Goal: Task Accomplishment & Management: Manage account settings

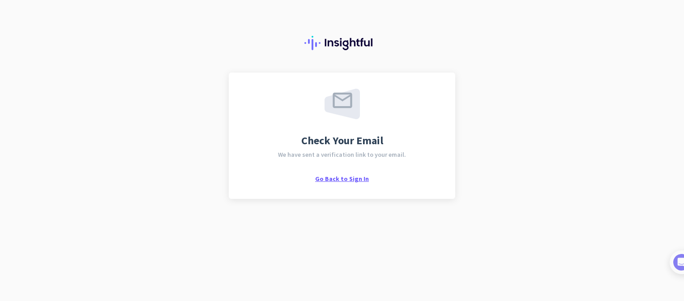
click at [333, 180] on span "Go Back to Sign In" at bounding box center [342, 179] width 54 height 8
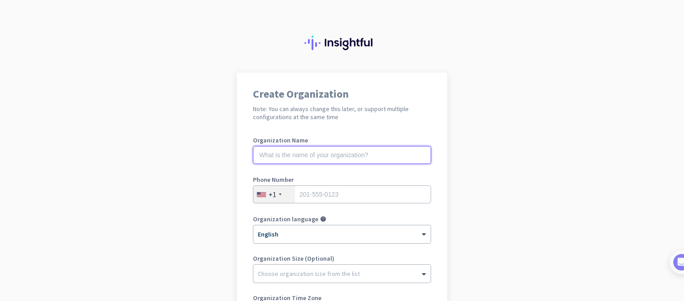
click at [326, 153] on input "text" at bounding box center [342, 155] width 178 height 18
type input "Alpha Omega Media Int Ltd"
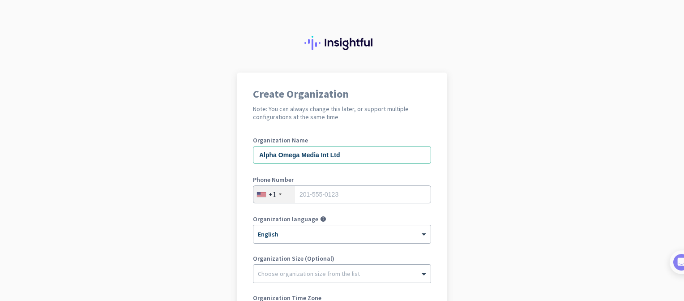
click at [275, 204] on div "Phone Number +1" at bounding box center [342, 194] width 178 height 36
click at [272, 197] on div "+1" at bounding box center [273, 194] width 8 height 9
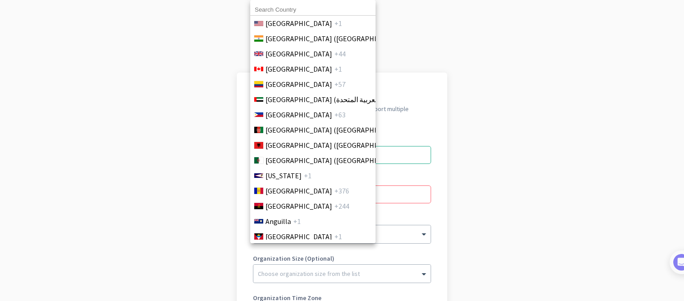
click at [276, 12] on input at bounding box center [312, 10] width 125 height 12
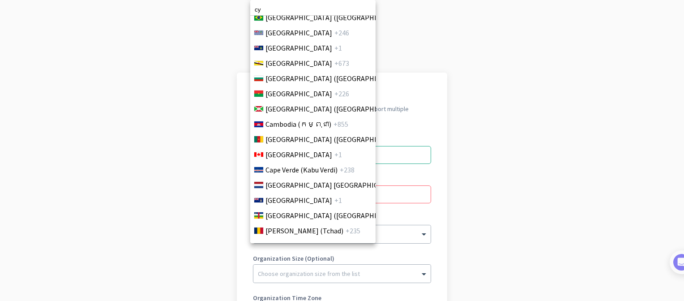
scroll to position [859, 0]
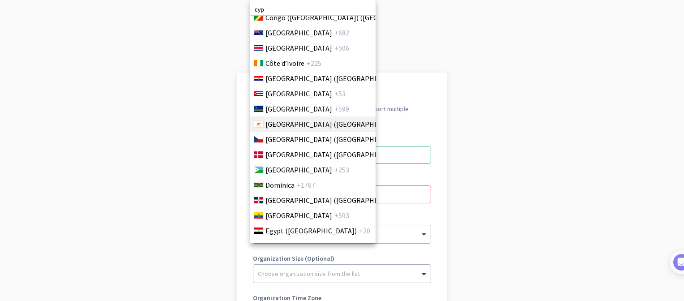
type input "cyp"
click at [289, 124] on span "[GEOGRAPHIC_DATA] ([GEOGRAPHIC_DATA])" at bounding box center [336, 124] width 140 height 11
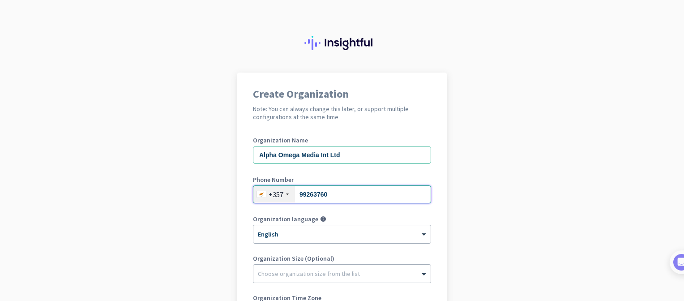
type input "99263760"
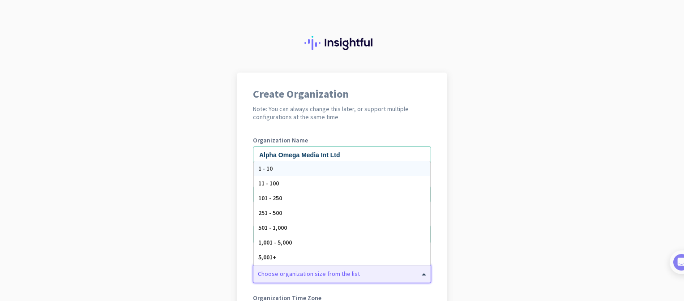
click at [278, 274] on div at bounding box center [342, 271] width 177 height 9
click at [266, 168] on span "1 - 10" at bounding box center [265, 168] width 14 height 8
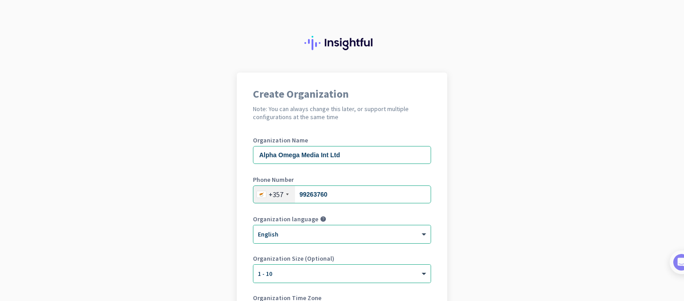
click at [198, 213] on app-onboarding-organization "Create Organization Note: You can always change this later, or support multiple…" at bounding box center [342, 253] width 684 height 361
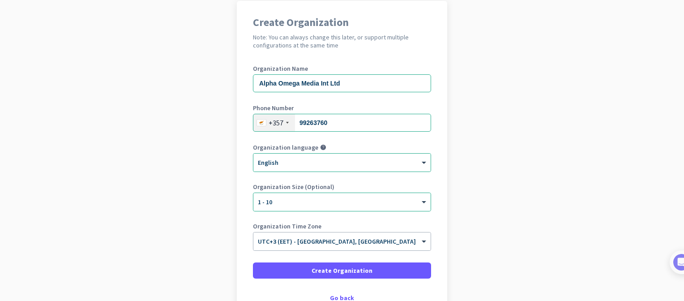
scroll to position [90, 0]
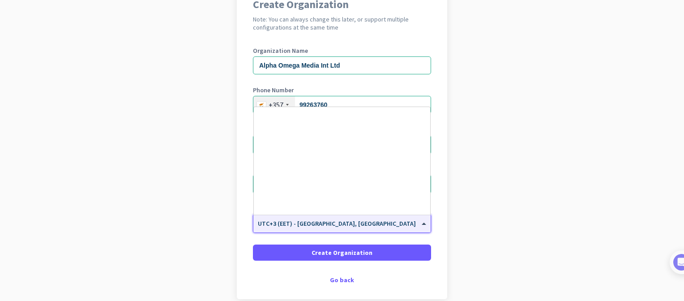
click at [340, 229] on div "× UTC+3 (EET) - [GEOGRAPHIC_DATA], [GEOGRAPHIC_DATA]" at bounding box center [342, 224] width 177 height 18
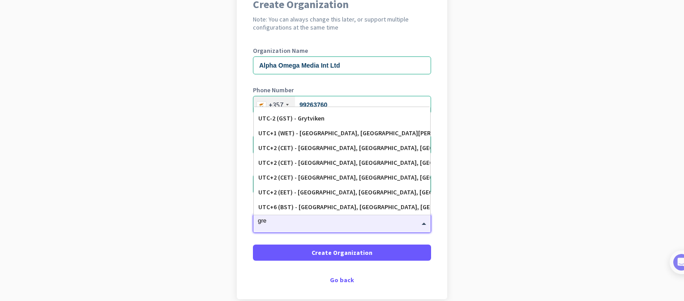
scroll to position [0, 0]
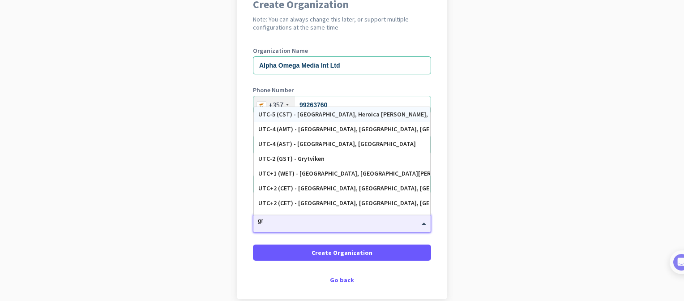
type input "g"
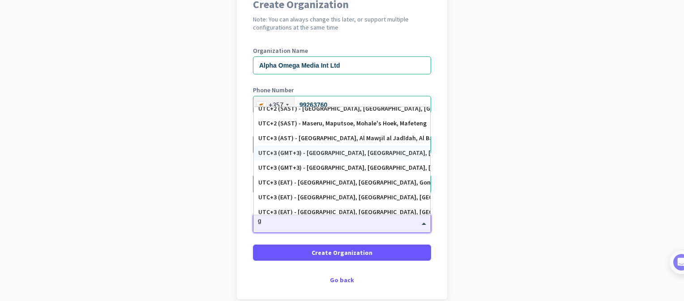
scroll to position [1451, 0]
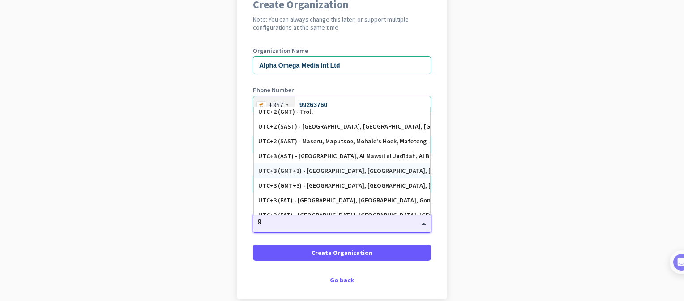
click at [344, 172] on div "UTC+3 (GMT+3) - [GEOGRAPHIC_DATA], [GEOGRAPHIC_DATA], [GEOGRAPHIC_DATA], [GEOGR…" at bounding box center [342, 171] width 168 height 8
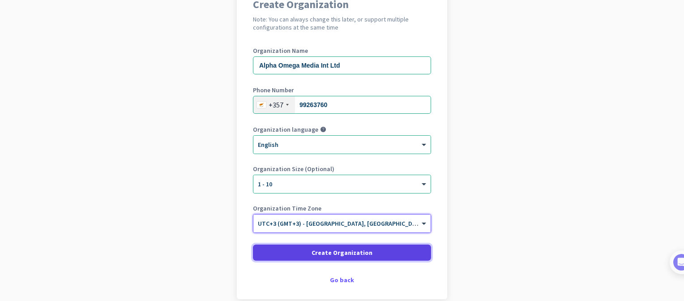
click at [346, 253] on span "Create Organization" at bounding box center [342, 252] width 61 height 9
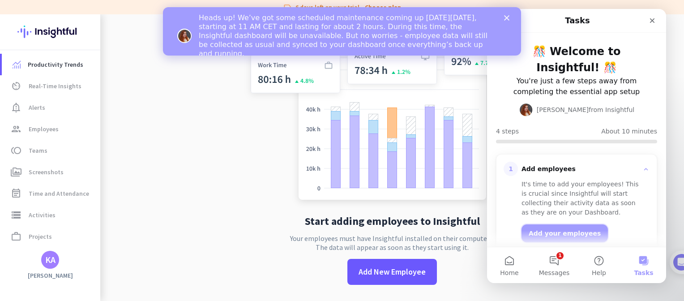
click at [555, 232] on button "Add your employees" at bounding box center [565, 233] width 86 height 18
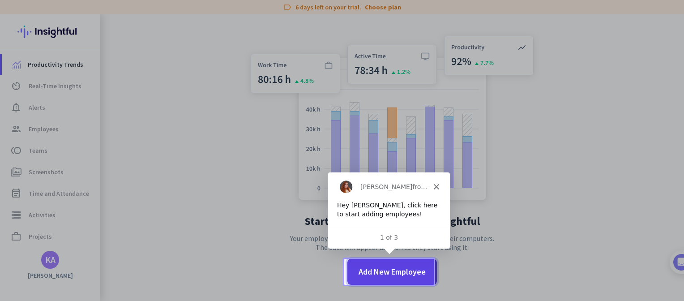
click at [376, 276] on span "Add New Employee" at bounding box center [392, 272] width 67 height 12
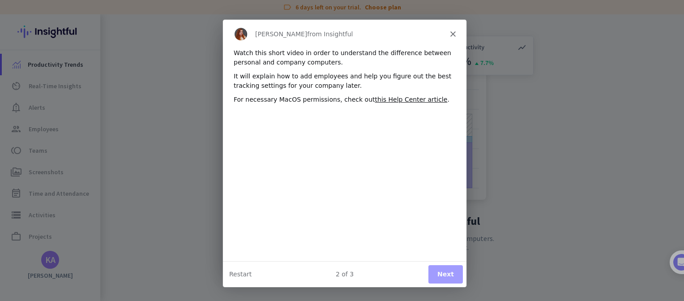
click at [454, 273] on button "Next" at bounding box center [445, 273] width 34 height 18
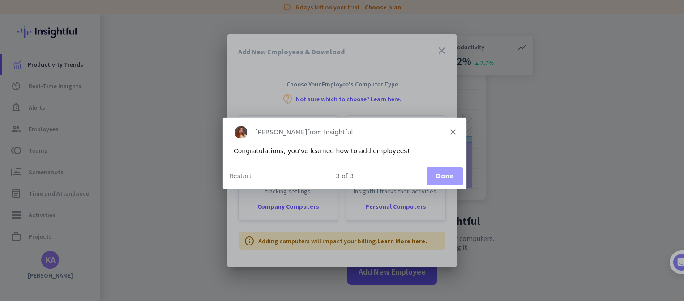
click at [444, 181] on button "Done" at bounding box center [444, 175] width 36 height 18
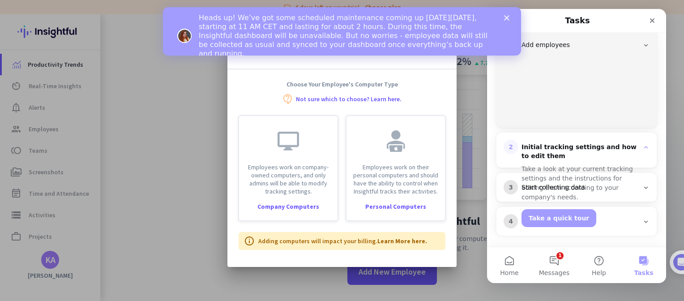
scroll to position [117, 0]
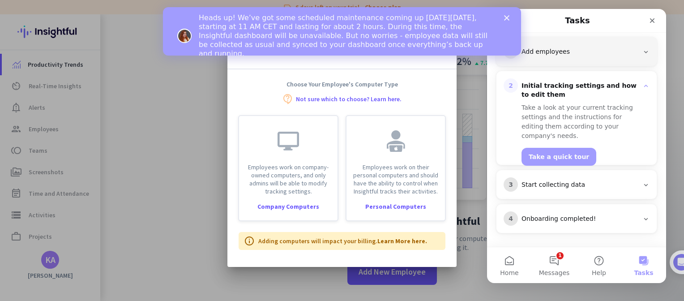
click at [563, 48] on div "Add employees" at bounding box center [580, 51] width 117 height 9
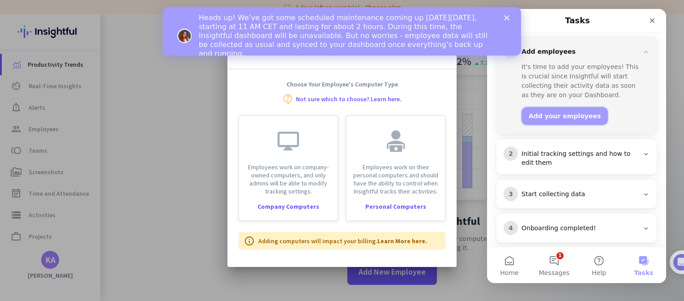
click at [562, 111] on button "Add your employees" at bounding box center [565, 116] width 86 height 18
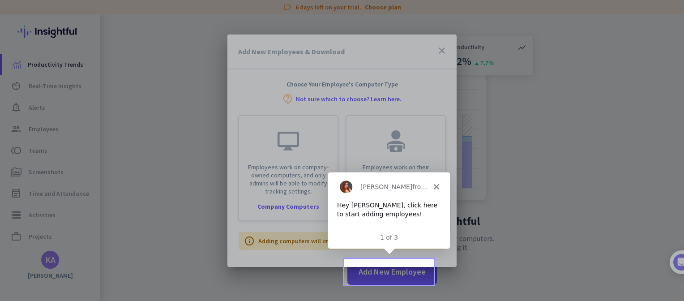
scroll to position [0, 0]
click at [391, 279] on div at bounding box center [342, 150] width 684 height 301
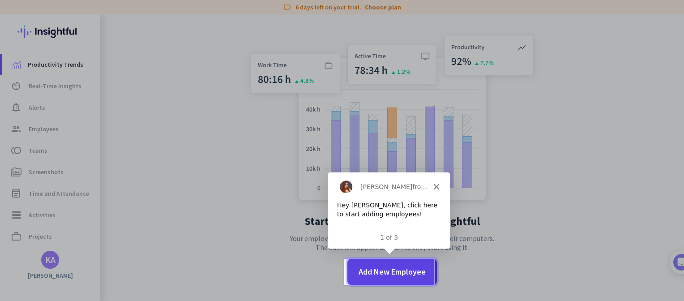
click at [393, 274] on span "Add New Employee" at bounding box center [392, 272] width 67 height 12
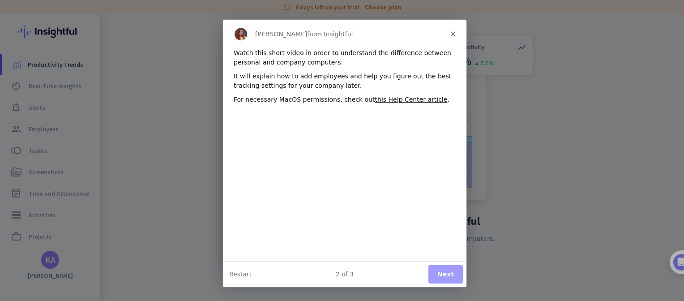
click at [449, 270] on button "Next" at bounding box center [445, 273] width 34 height 18
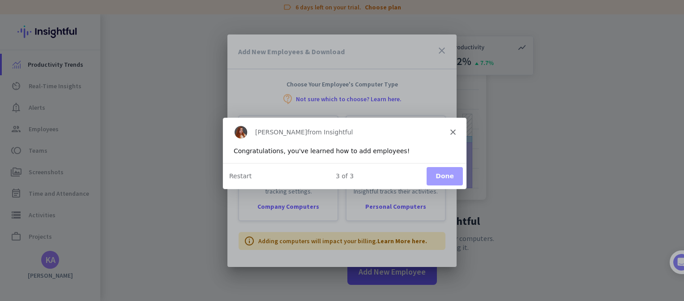
click at [444, 175] on button "Done" at bounding box center [444, 175] width 36 height 18
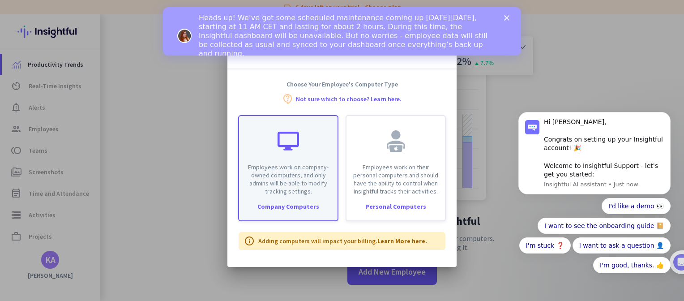
click at [292, 203] on div "Company Computers" at bounding box center [288, 206] width 99 height 6
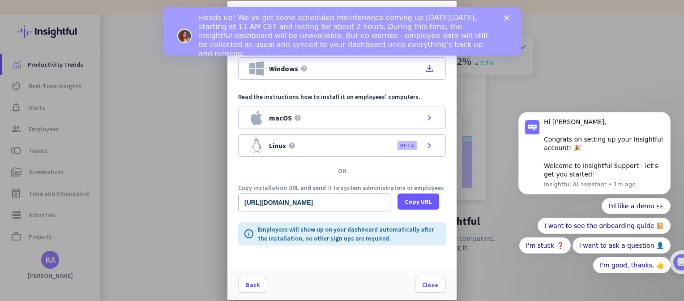
click at [503, 17] on div "Heads up! We’ve got some scheduled maintenance coming up [DATE][DATE], starting…" at bounding box center [353, 36] width 308 height 50
click at [504, 17] on icon "Close" at bounding box center [506, 17] width 5 height 5
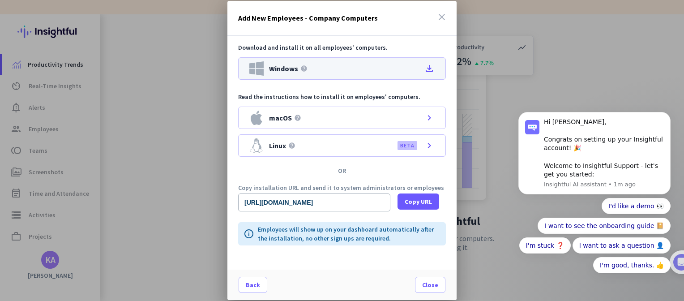
click at [431, 67] on icon "file_download" at bounding box center [429, 68] width 11 height 11
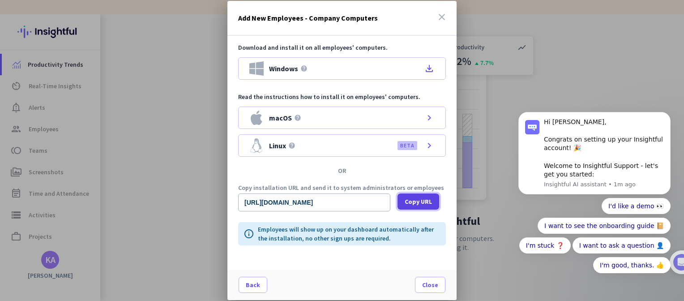
click at [416, 204] on span "Copy URL" at bounding box center [418, 201] width 27 height 9
click at [240, 181] on div "Download and install it on all employees' computers. Windows help file_download…" at bounding box center [342, 153] width 229 height 234
click at [378, 205] on input "[URL][DOMAIN_NAME]" at bounding box center [314, 202] width 152 height 18
click at [172, 77] on div at bounding box center [342, 150] width 684 height 301
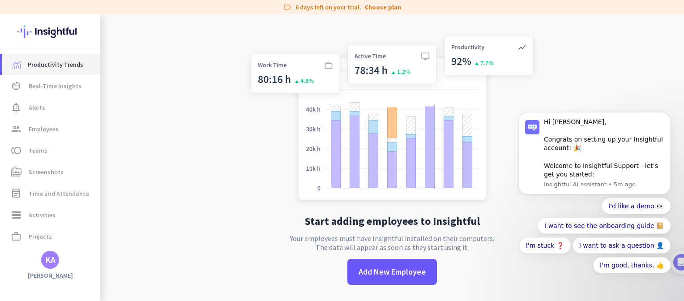
click at [47, 68] on span "Productivity Trends" at bounding box center [56, 64] width 56 height 11
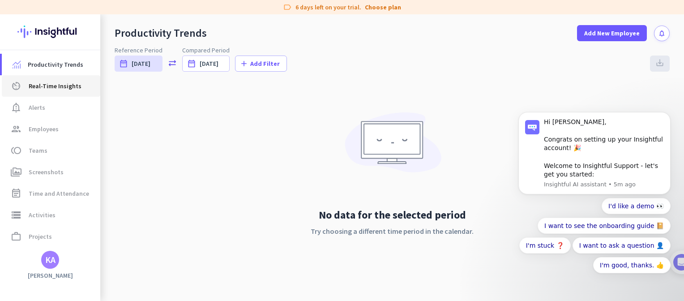
click at [33, 85] on span "Real-Time Insights" at bounding box center [55, 86] width 53 height 11
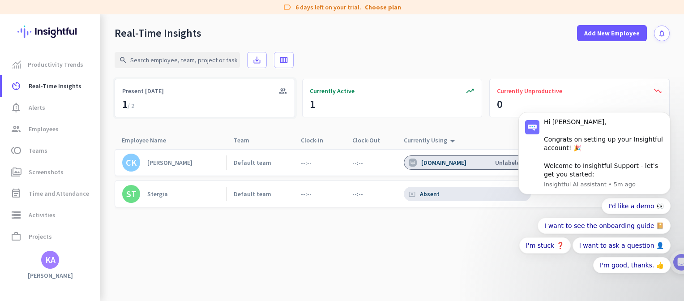
click at [134, 107] on span "/ 2" at bounding box center [131, 106] width 7 height 8
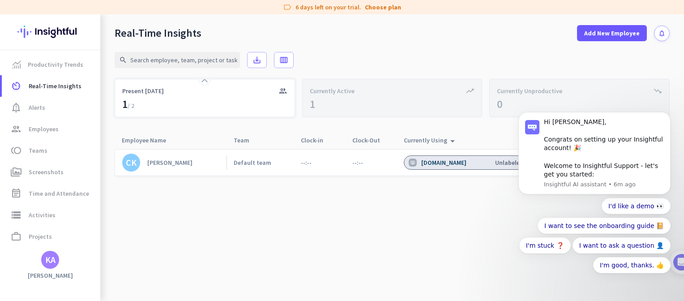
click at [280, 91] on icon "group" at bounding box center [283, 90] width 9 height 9
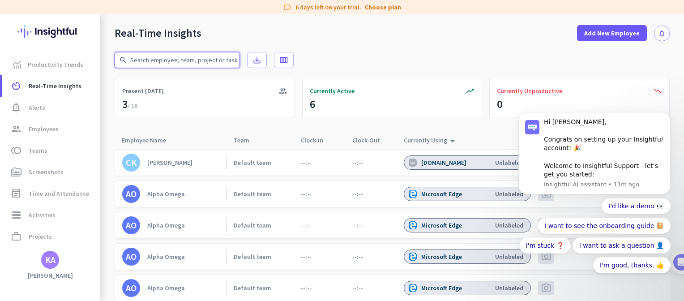
click at [197, 60] on input "text" at bounding box center [177, 60] width 125 height 16
click at [616, 34] on body "Hi [PERSON_NAME], Congrats on setting up your Insightful account! 🎉 Welcome to …" at bounding box center [595, 160] width 172 height 266
click at [625, 31] on body "Hi [PERSON_NAME], Congrats on setting up your Insightful account! 🎉 Welcome to …" at bounding box center [595, 160] width 172 height 266
click at [668, 114] on icon "Dismiss notification" at bounding box center [667, 114] width 3 height 3
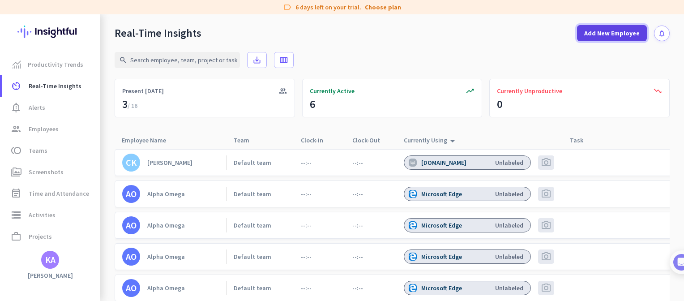
click at [597, 30] on span "Add New Employee" at bounding box center [613, 33] width 56 height 9
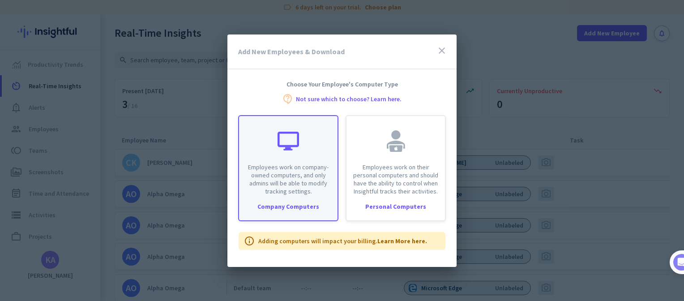
click at [309, 207] on div "Company Computers" at bounding box center [288, 206] width 99 height 6
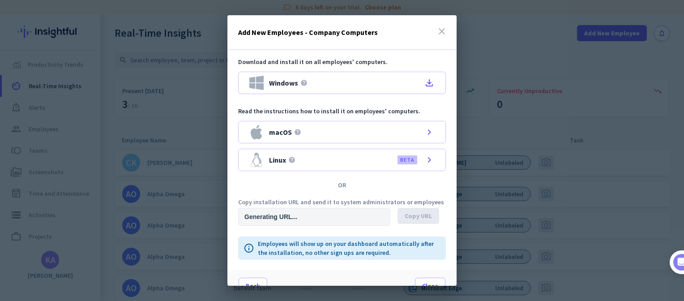
type input "[URL][DOMAIN_NAME]"
click at [416, 215] on span "Copy URL" at bounding box center [418, 215] width 27 height 9
click at [437, 29] on icon "close" at bounding box center [442, 31] width 11 height 11
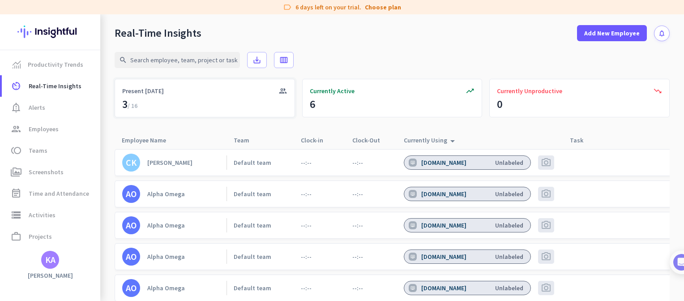
click at [123, 104] on div "3 / 16" at bounding box center [129, 104] width 15 height 14
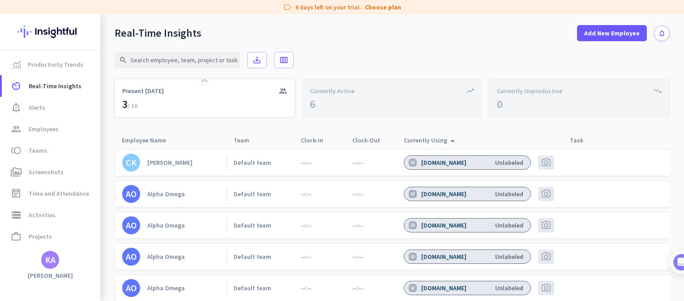
click at [123, 104] on div "3 / 16" at bounding box center [129, 104] width 15 height 14
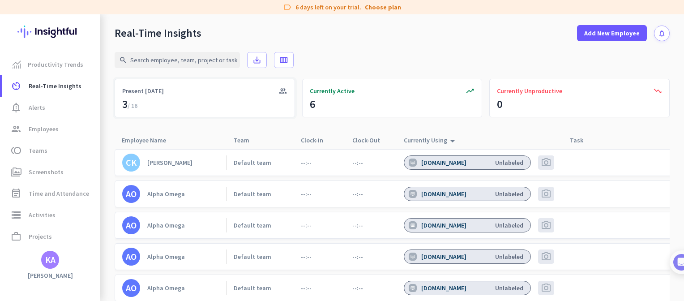
click at [124, 104] on div "3 / 16" at bounding box center [129, 104] width 15 height 14
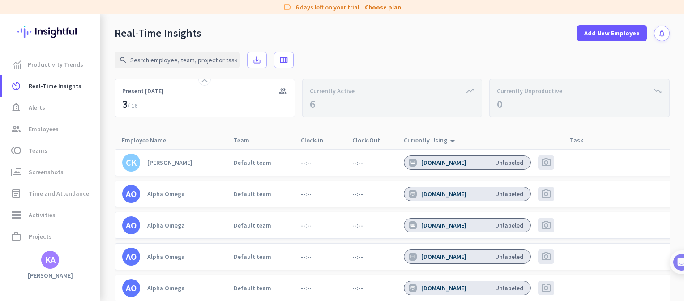
click at [163, 165] on div "[PERSON_NAME]" at bounding box center [169, 163] width 45 height 8
